Goal: Task Accomplishment & Management: Complete application form

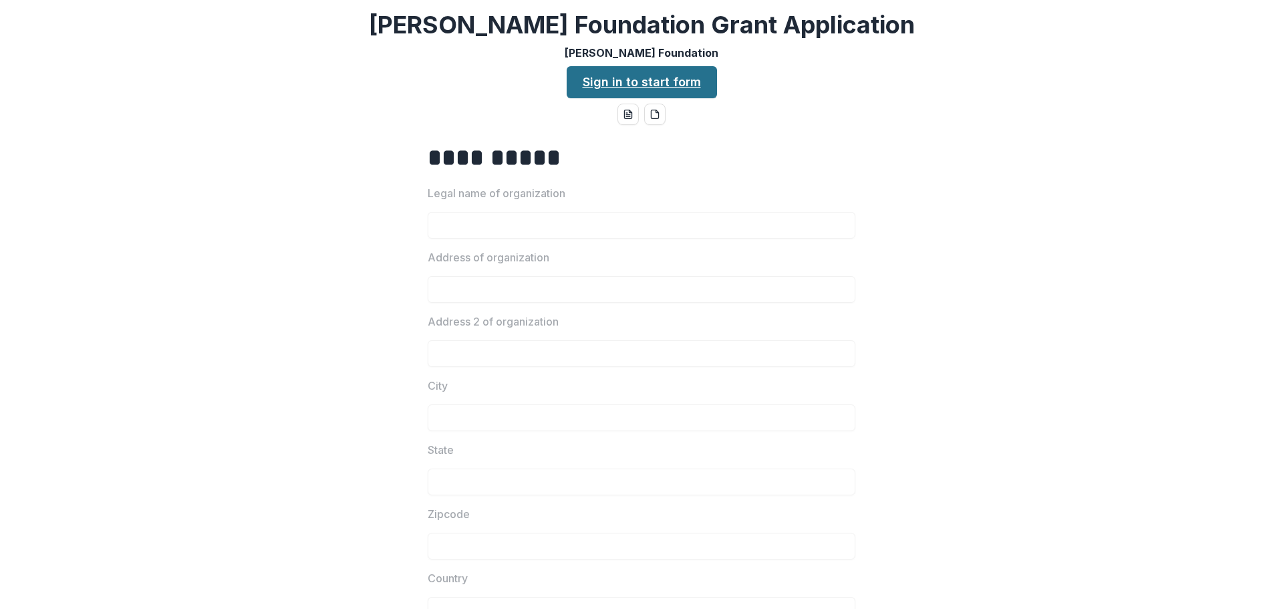
click at [608, 82] on link "Sign in to start form" at bounding box center [642, 82] width 150 height 32
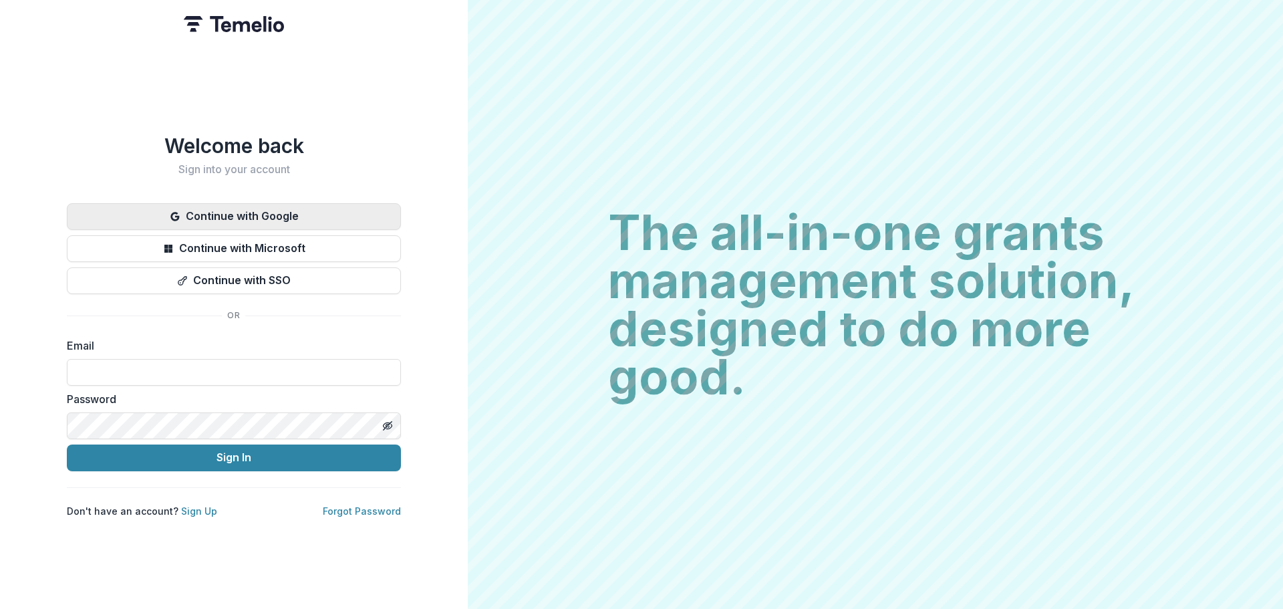
click at [294, 207] on button "Continue with Google" at bounding box center [234, 216] width 334 height 27
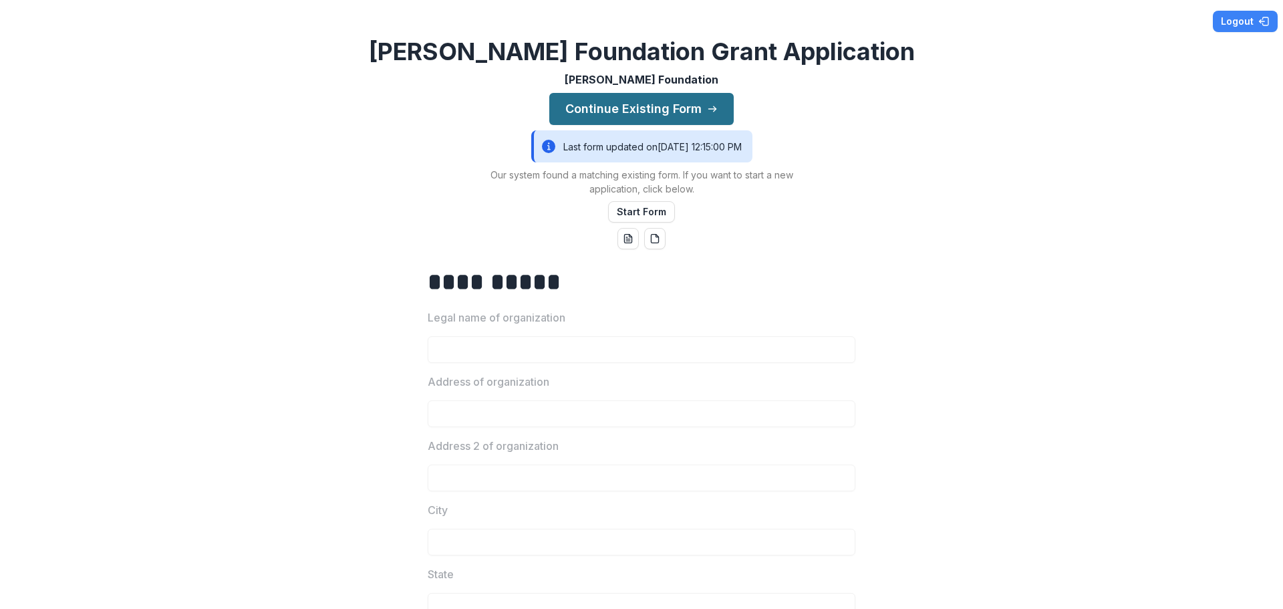
click at [683, 111] on button "Continue Existing Form" at bounding box center [641, 109] width 184 height 32
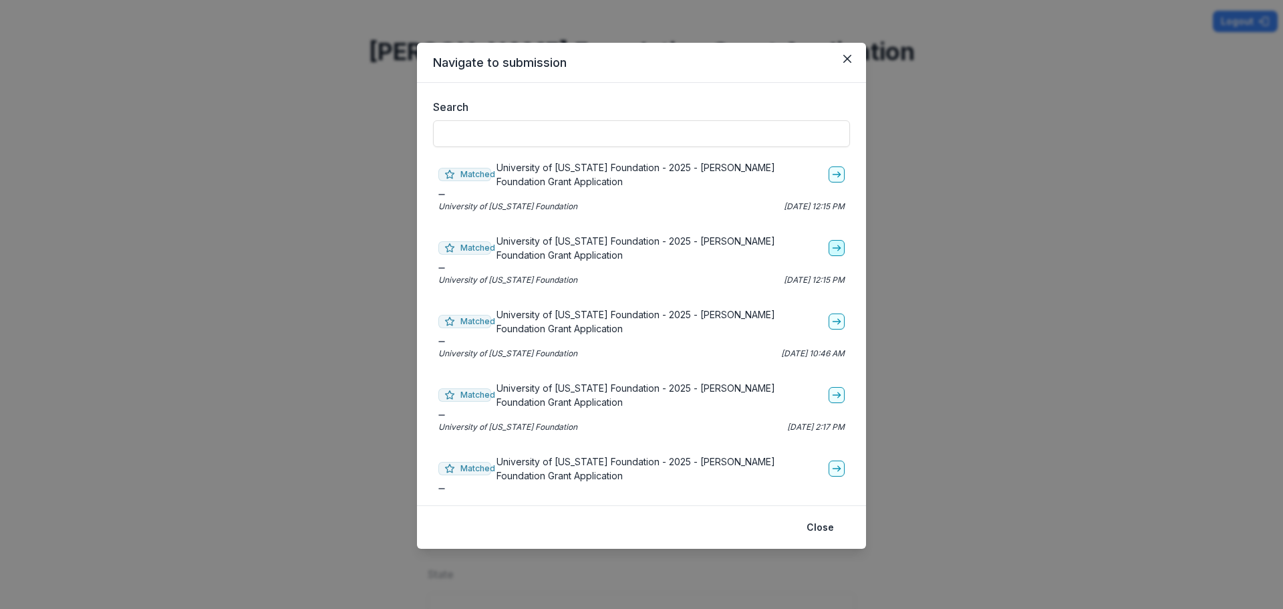
click at [831, 245] on icon "go-to" at bounding box center [836, 248] width 11 height 11
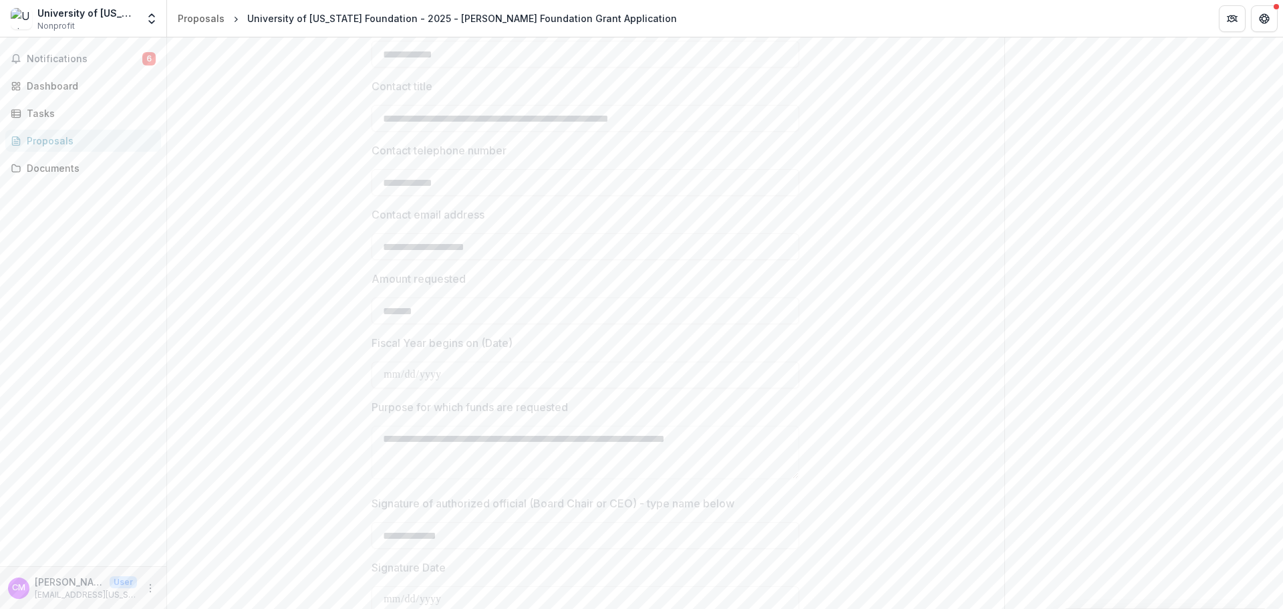
scroll to position [1470, 0]
